Goal: Transaction & Acquisition: Purchase product/service

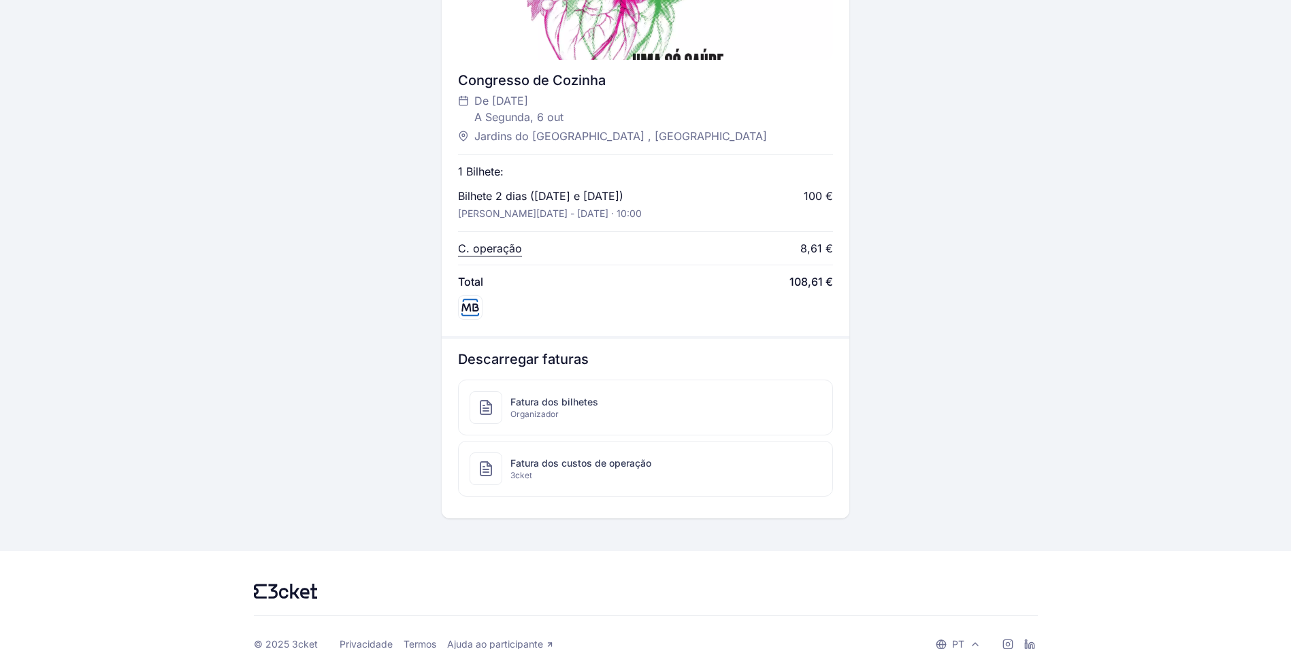
scroll to position [528, 0]
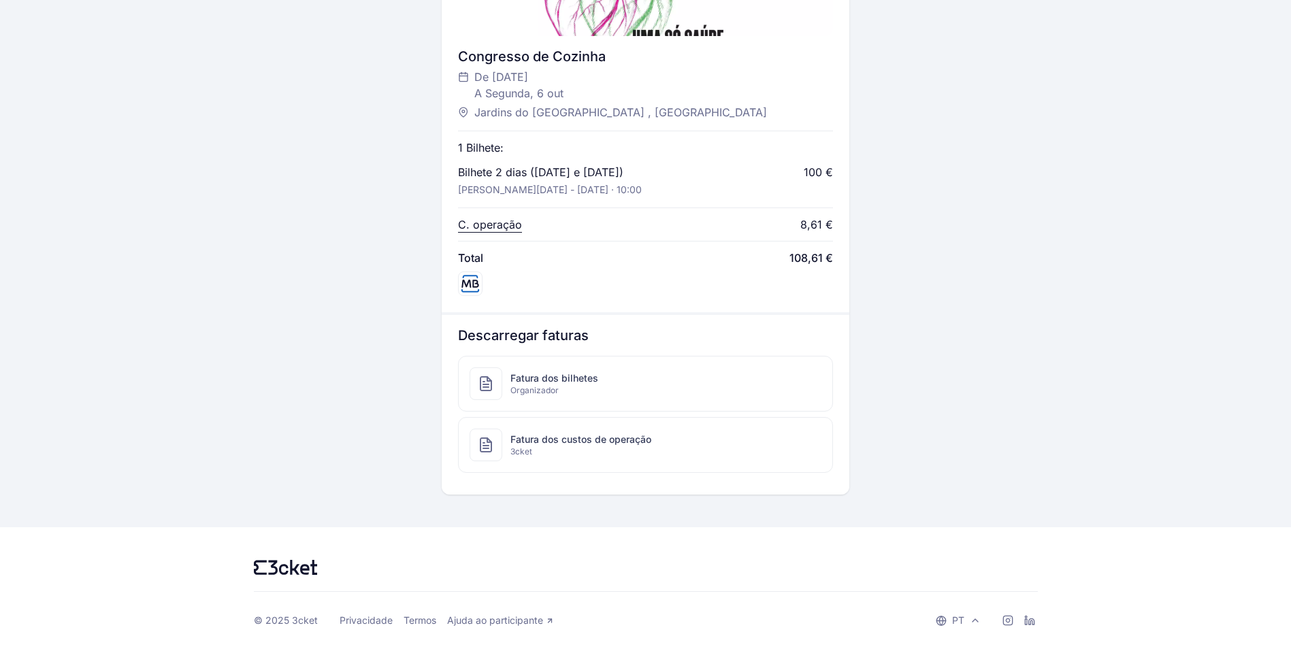
click at [555, 378] on span "Fatura dos bilhetes" at bounding box center [554, 379] width 88 height 14
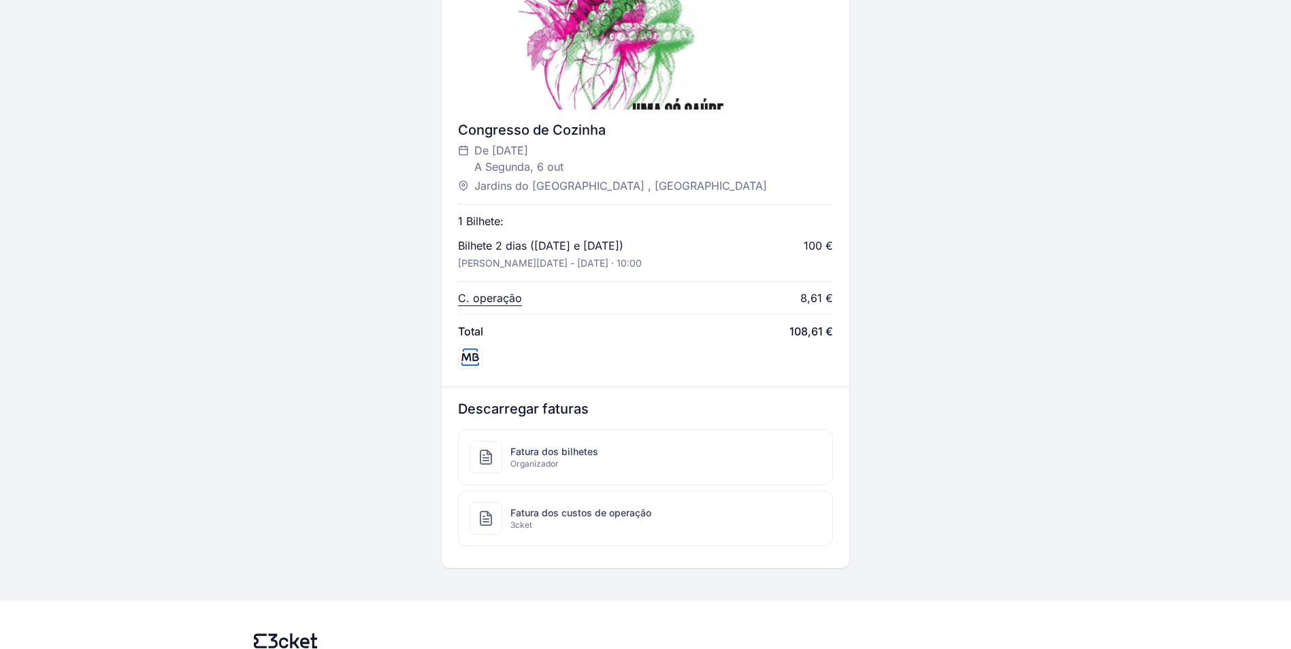
scroll to position [528, 0]
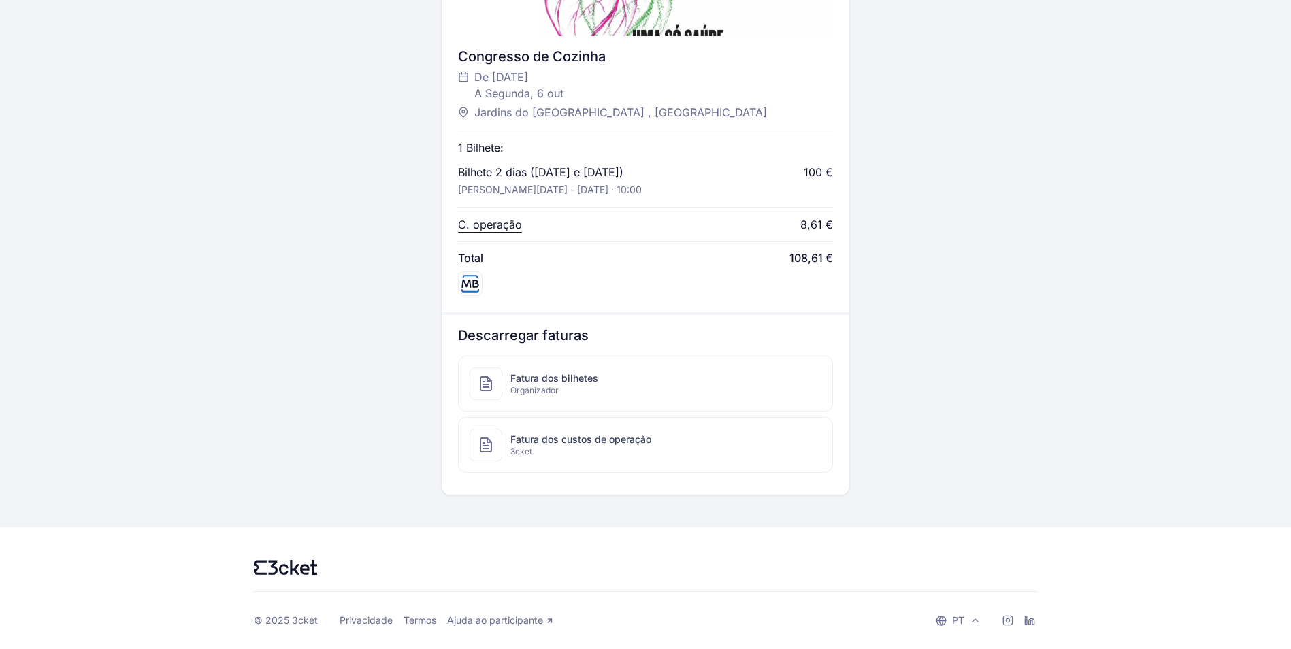
click at [515, 444] on span "Fatura dos custos de operação" at bounding box center [580, 440] width 141 height 14
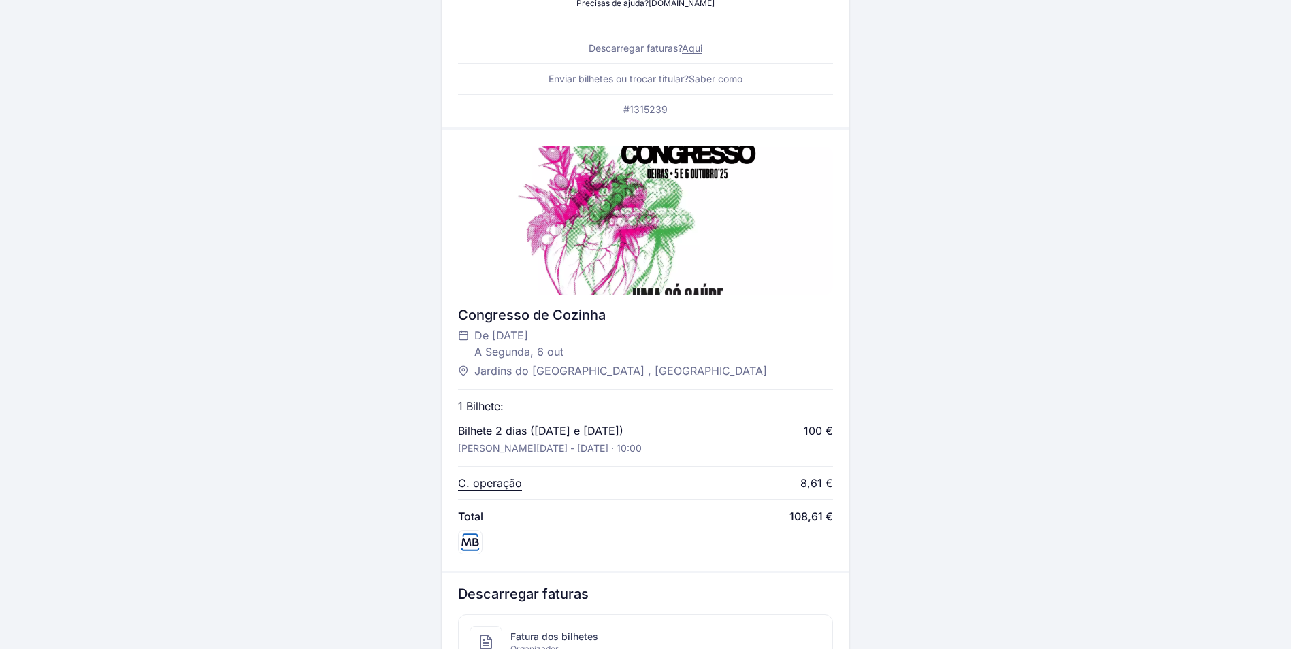
scroll to position [0, 0]
